Goal: Find specific page/section: Find specific page/section

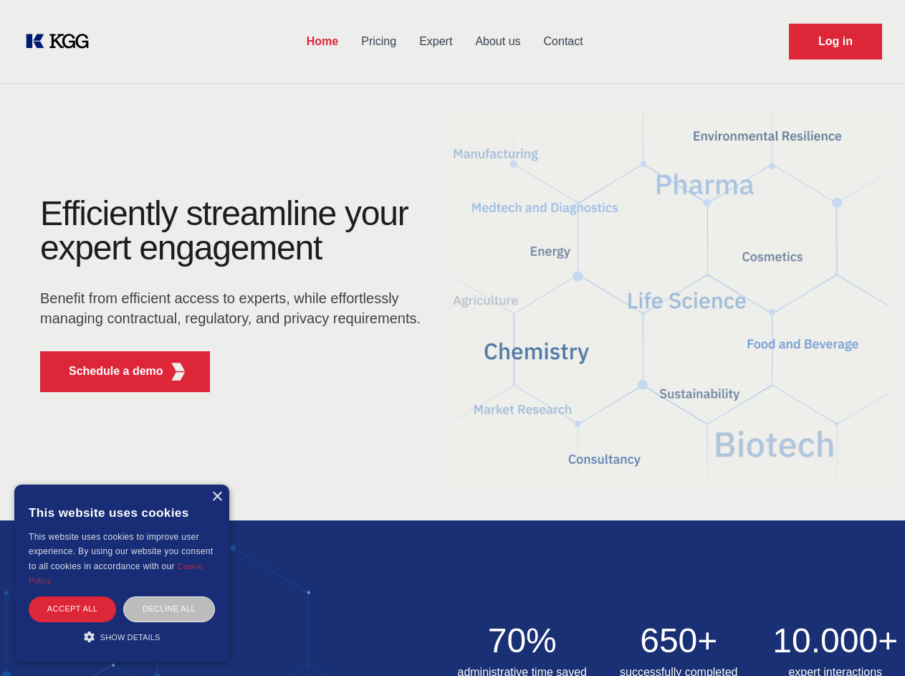
click at [452, 338] on div "Efficiently streamline your expert engagement Benefit from efficient access to …" at bounding box center [235, 299] width 436 height 207
click at [108, 371] on p "Schedule a demo" at bounding box center [116, 371] width 95 height 17
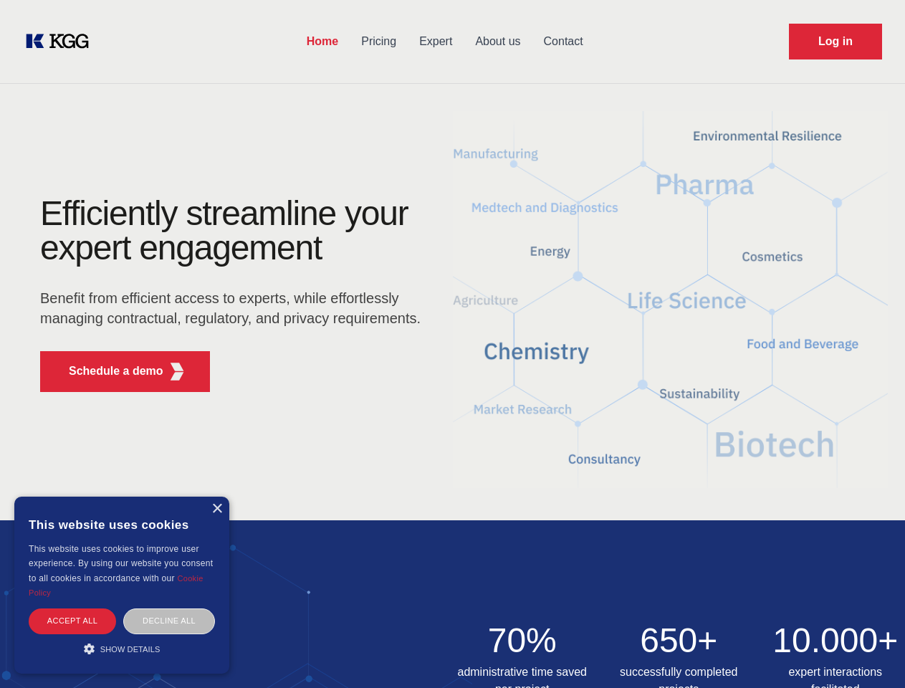
click at [216, 497] on div "× This website uses cookies This website uses cookies to improve user experienc…" at bounding box center [121, 585] width 215 height 177
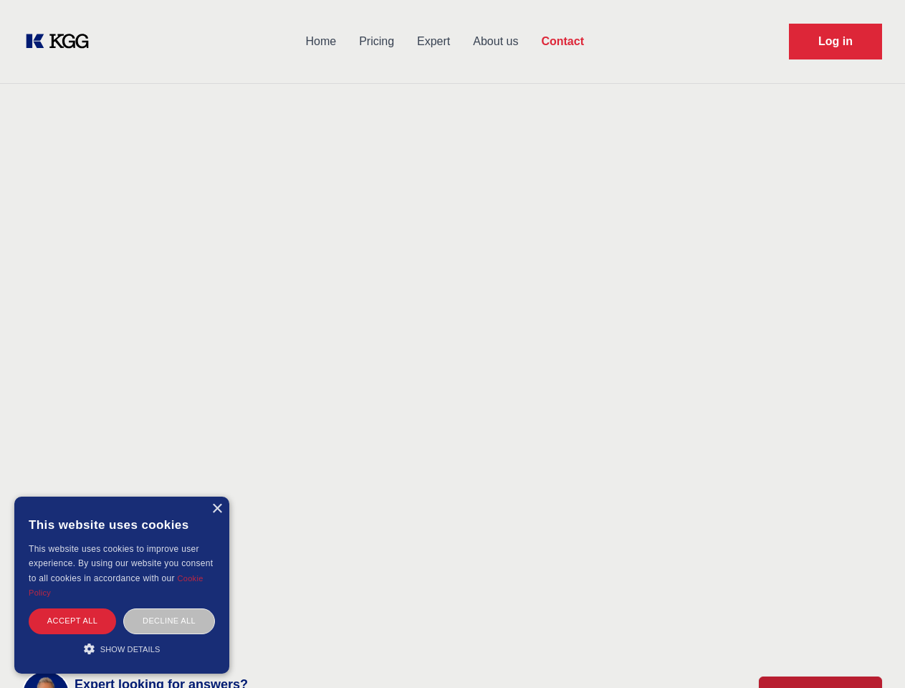
click at [72, 609] on div "Accept all" at bounding box center [72, 621] width 87 height 25
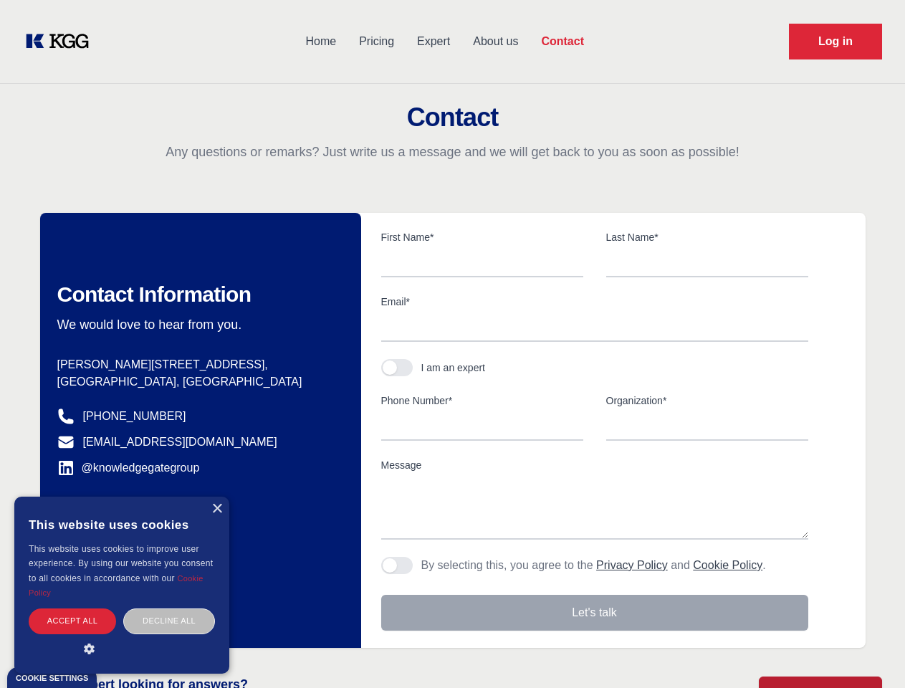
click at [169, 609] on div "Decline all" at bounding box center [169, 621] width 92 height 25
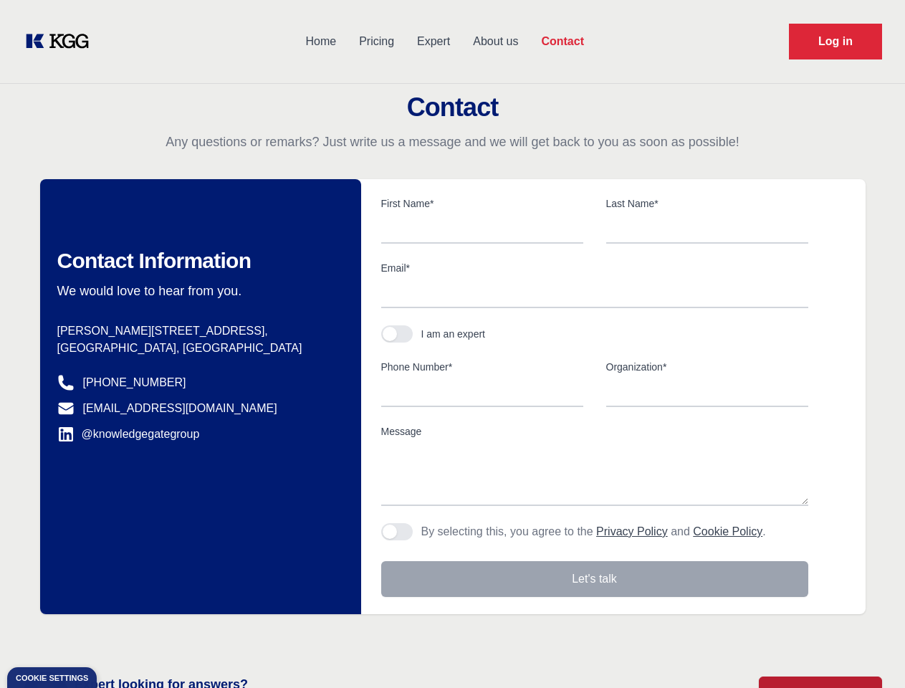
click at [122, 637] on main "Contact Any questions or remarks? Just write us a message and we will get back …" at bounding box center [452, 373] width 905 height 746
